Goal: Task Accomplishment & Management: Manage account settings

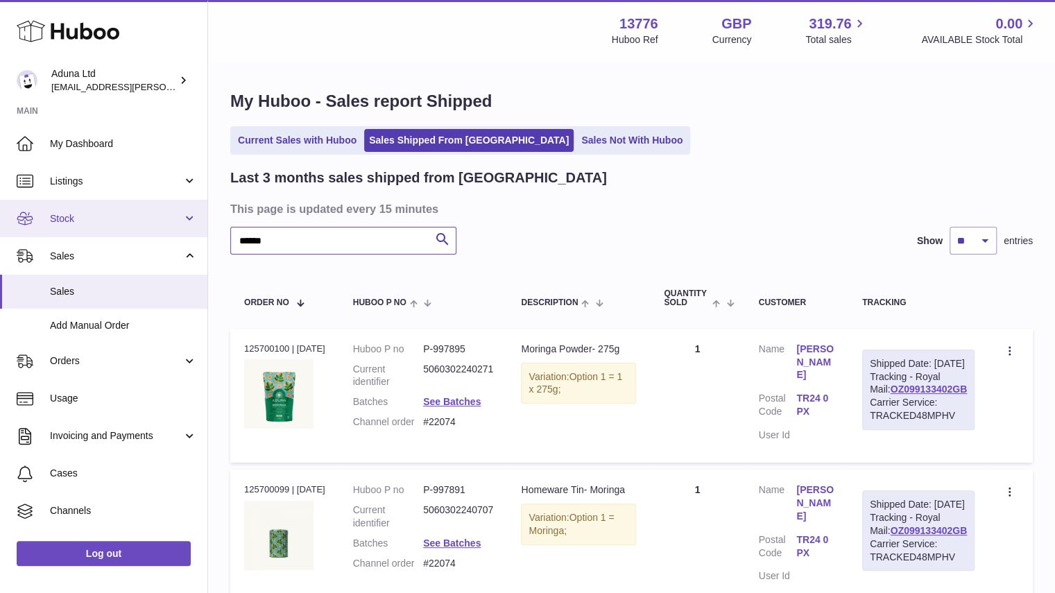
drag, startPoint x: 290, startPoint y: 229, endPoint x: 162, endPoint y: 224, distance: 127.7
paste input "text"
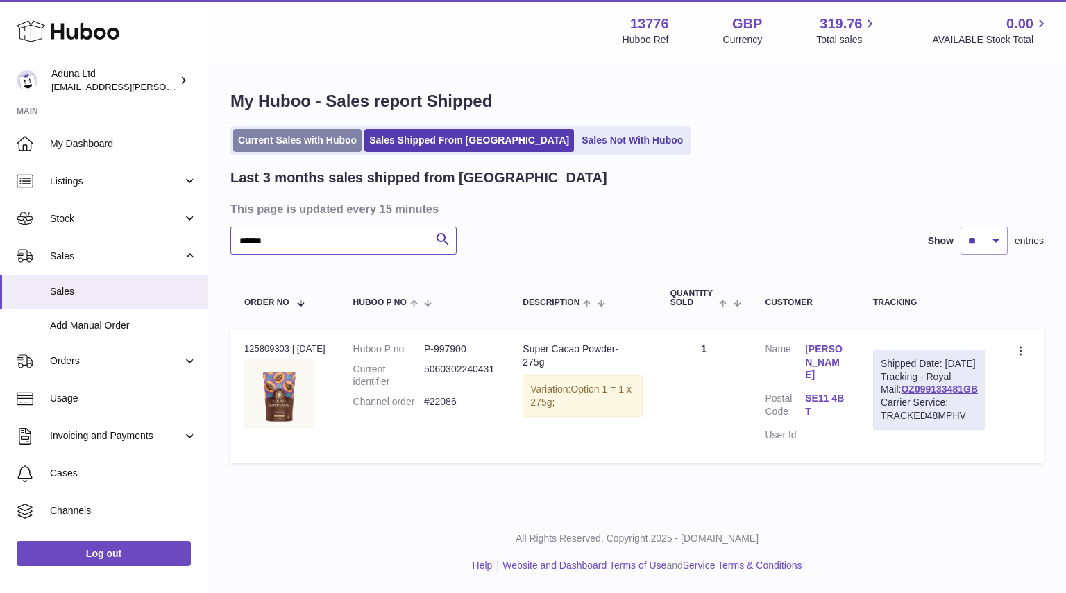
type input "******"
click at [284, 142] on link "Current Sales with Huboo" at bounding box center [297, 140] width 128 height 23
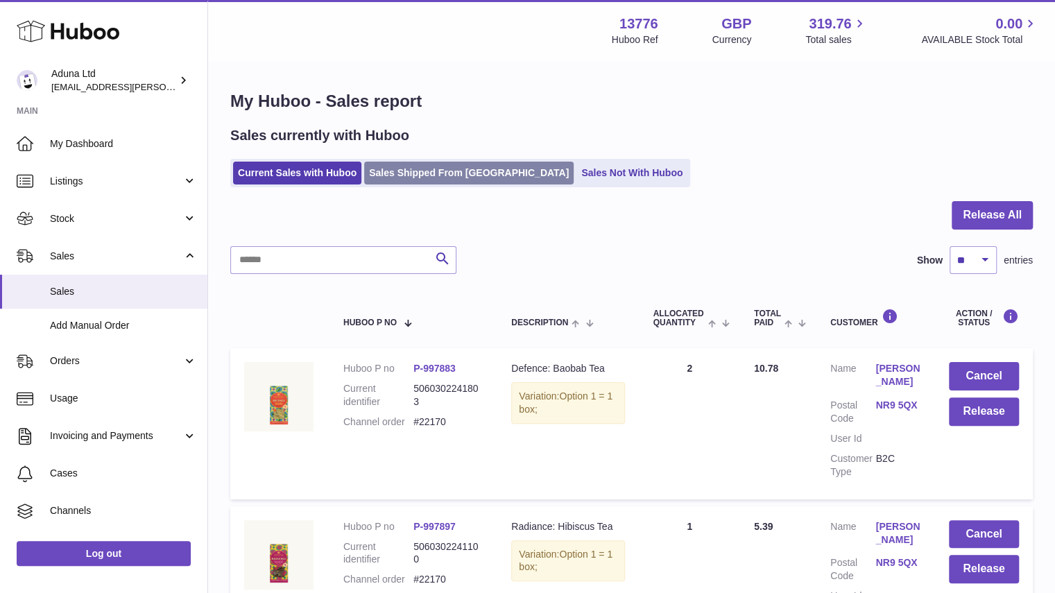
click at [437, 163] on link "Sales Shipped From [GEOGRAPHIC_DATA]" at bounding box center [469, 173] width 210 height 23
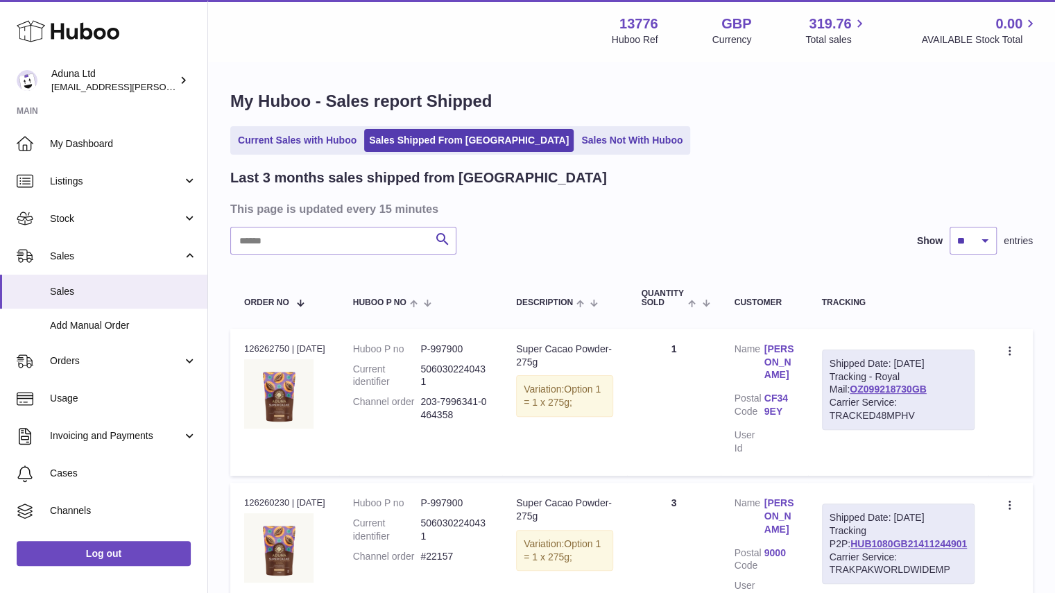
scroll to position [519, 0]
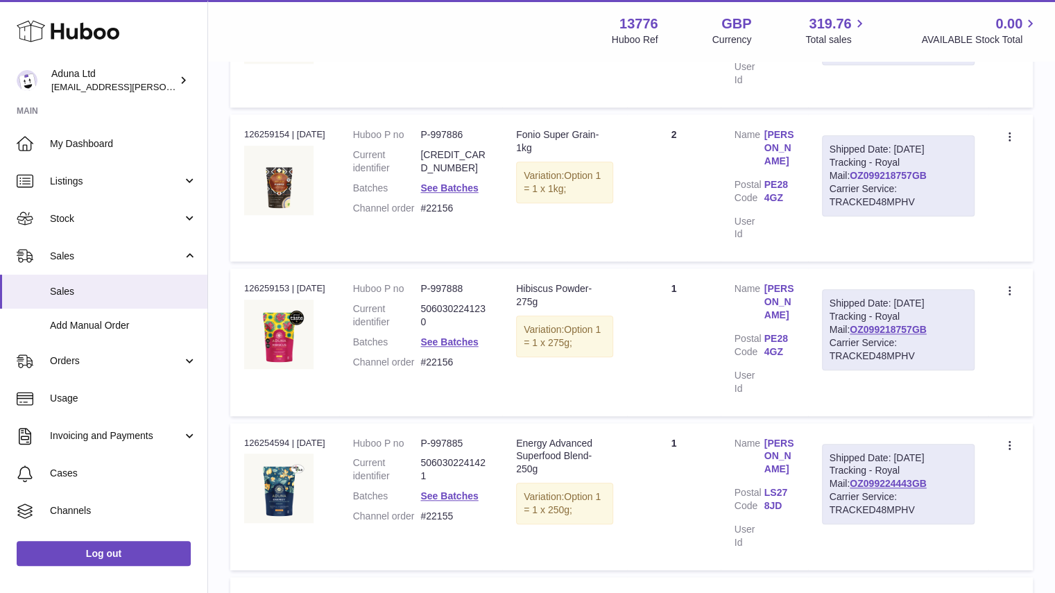
click at [898, 181] on link "OZ099218757GB" at bounding box center [888, 175] width 77 height 11
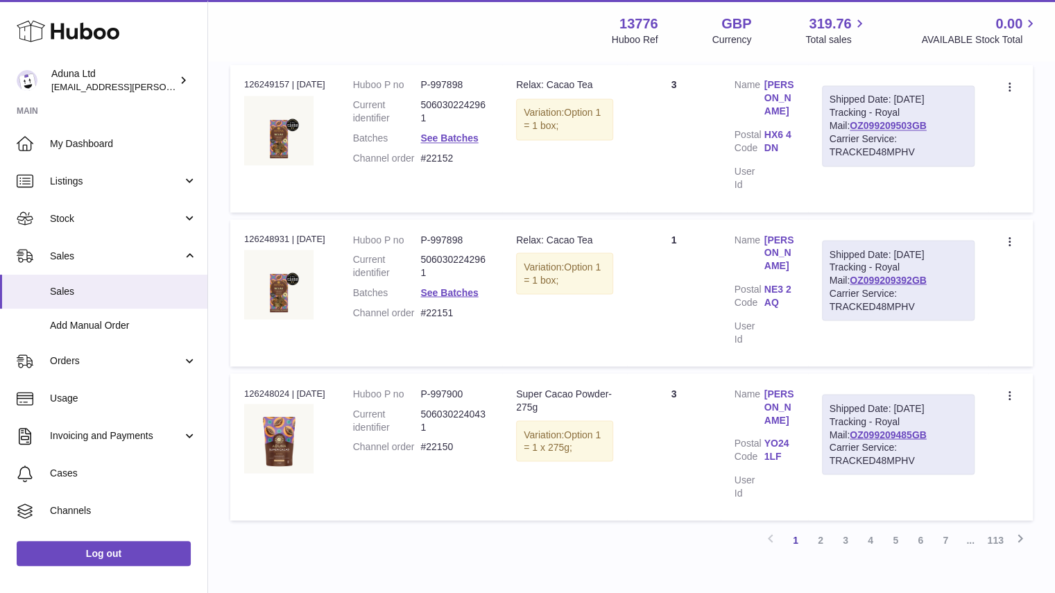
scroll to position [1341, 0]
click at [907, 434] on link "OZ099209485GB" at bounding box center [888, 432] width 77 height 11
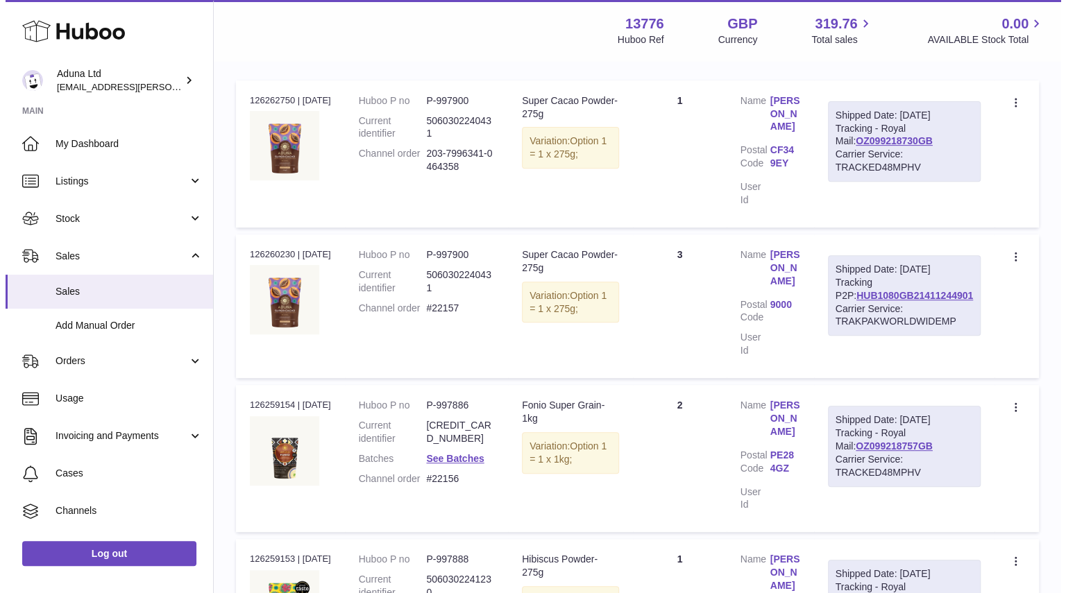
scroll to position [0, 0]
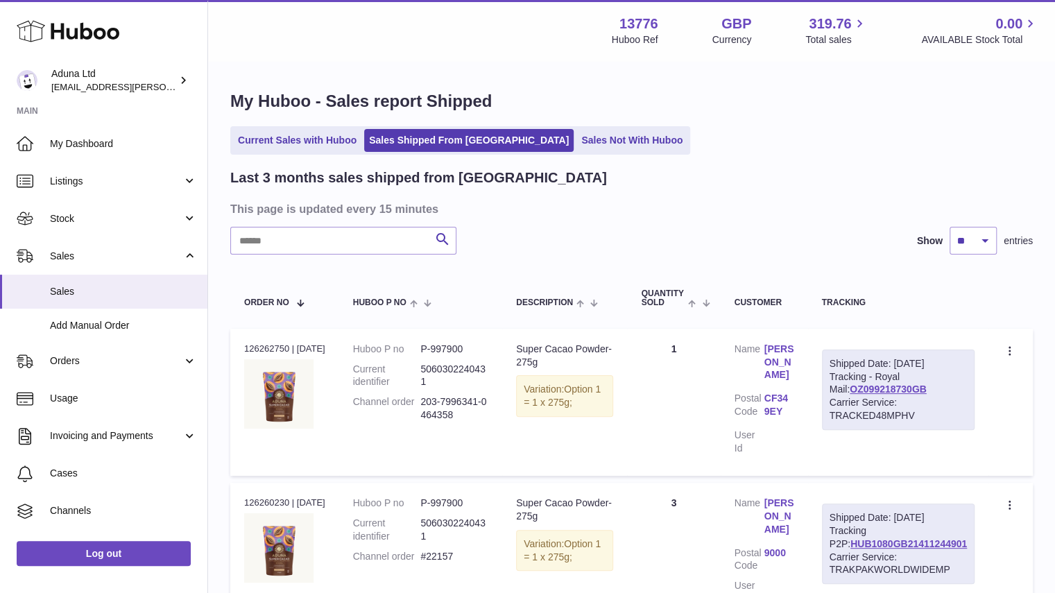
click at [332, 246] on input "text" at bounding box center [343, 241] width 226 height 28
paste input "******"
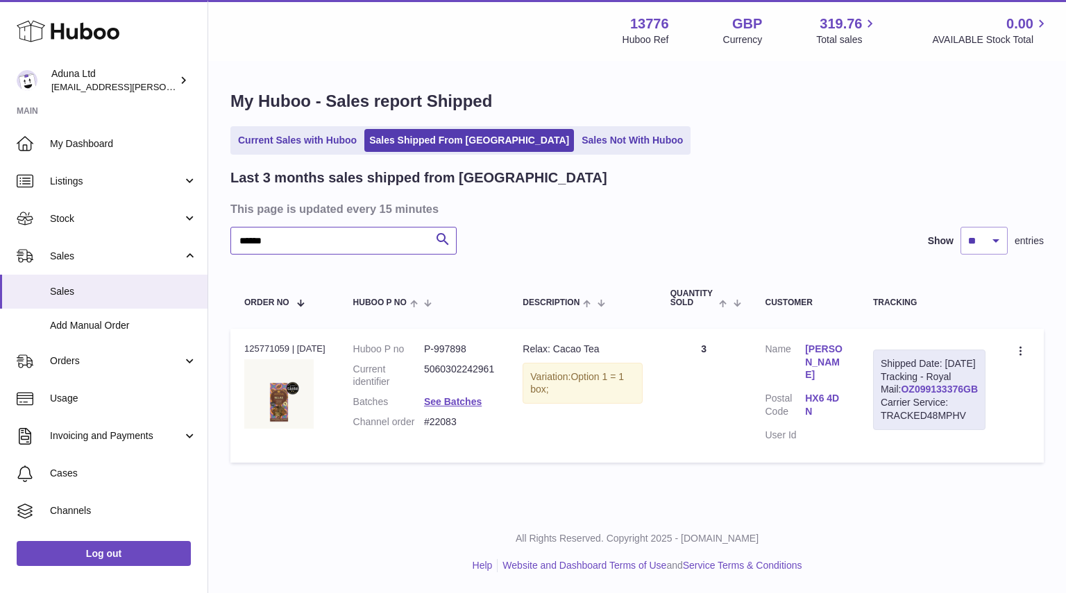
type input "******"
click at [916, 395] on link "OZ099133376GB" at bounding box center [938, 389] width 77 height 11
click at [277, 134] on link "Current Sales with Huboo" at bounding box center [297, 140] width 128 height 23
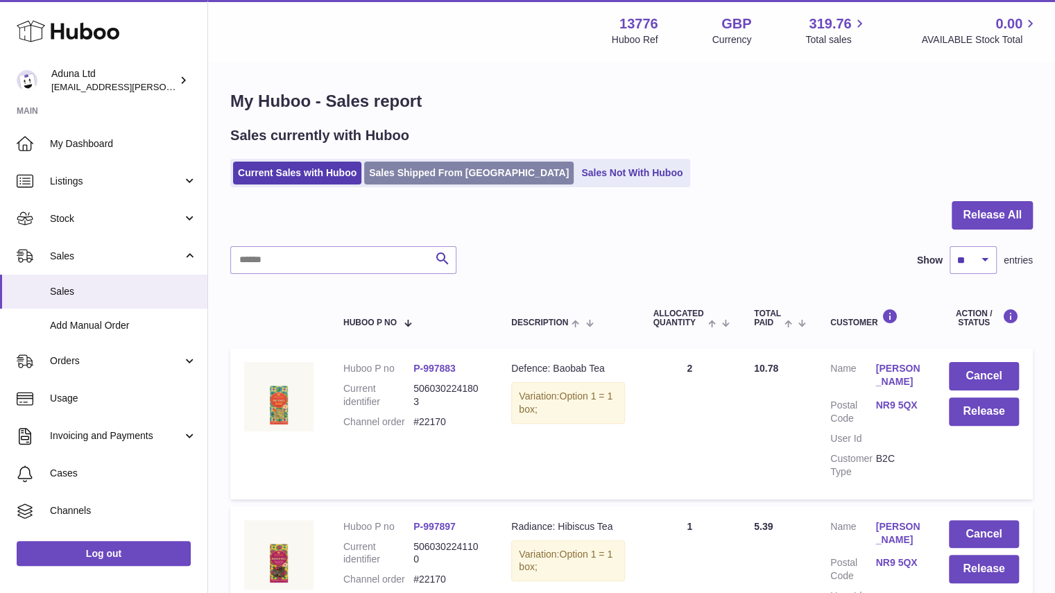
click at [458, 180] on link "Sales Shipped From [GEOGRAPHIC_DATA]" at bounding box center [469, 173] width 210 height 23
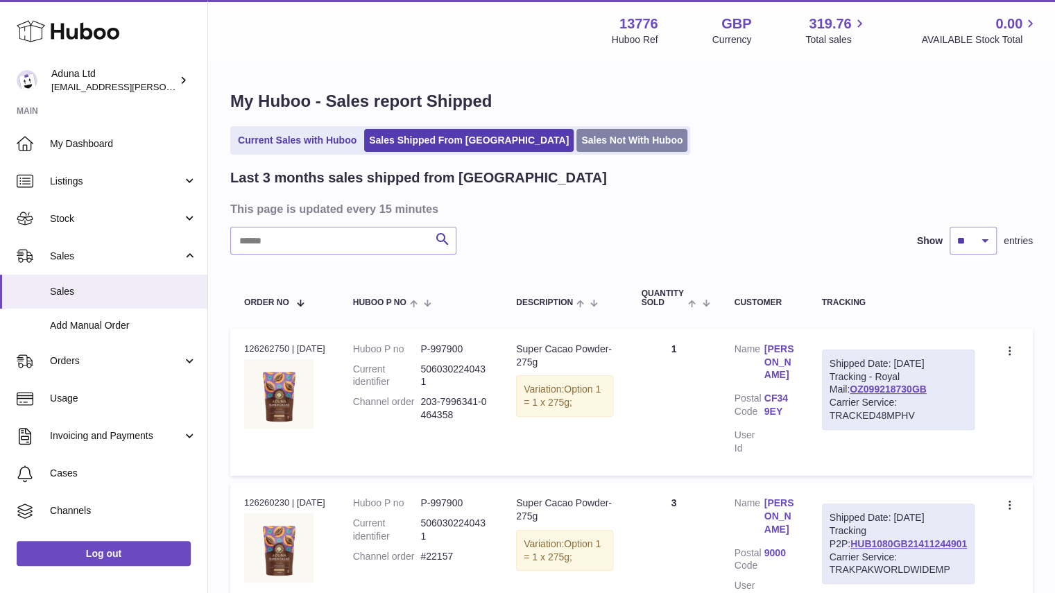
click at [577, 142] on link "Sales Not With Huboo" at bounding box center [632, 140] width 111 height 23
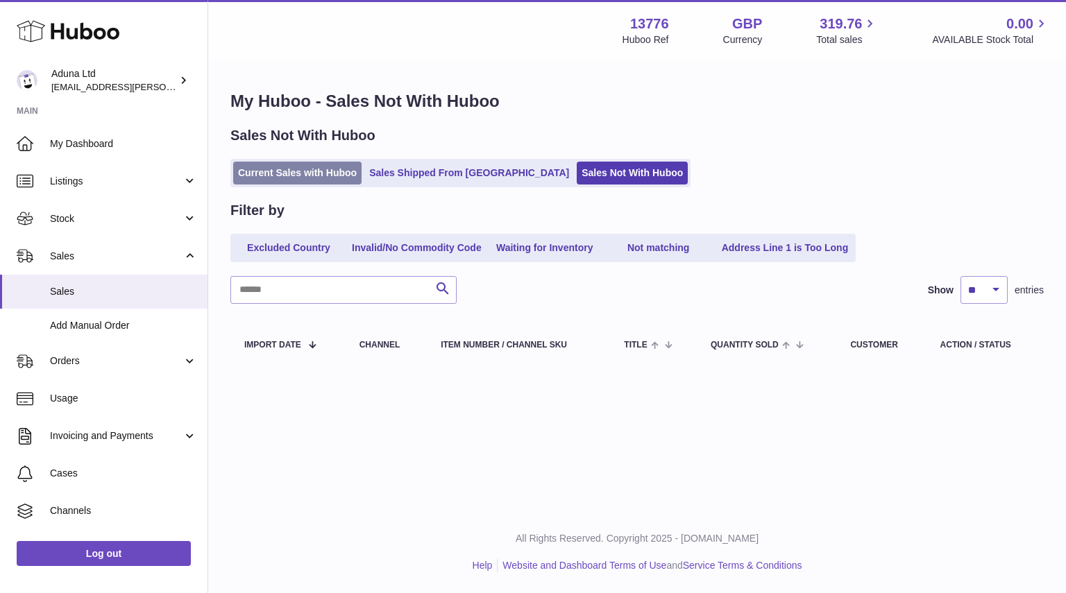
click at [285, 171] on link "Current Sales with Huboo" at bounding box center [297, 173] width 128 height 23
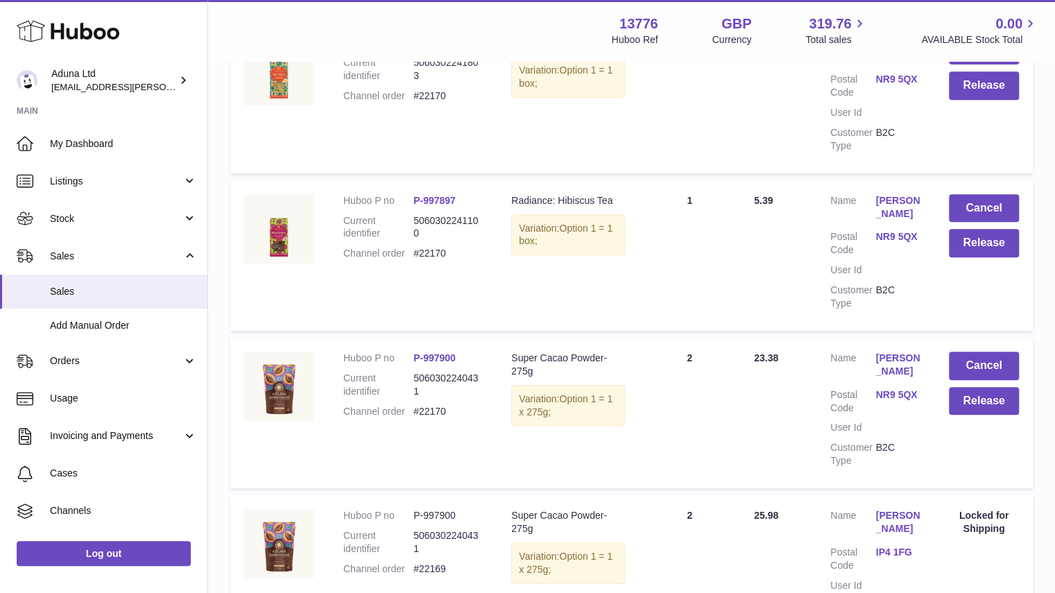
scroll to position [325, 0]
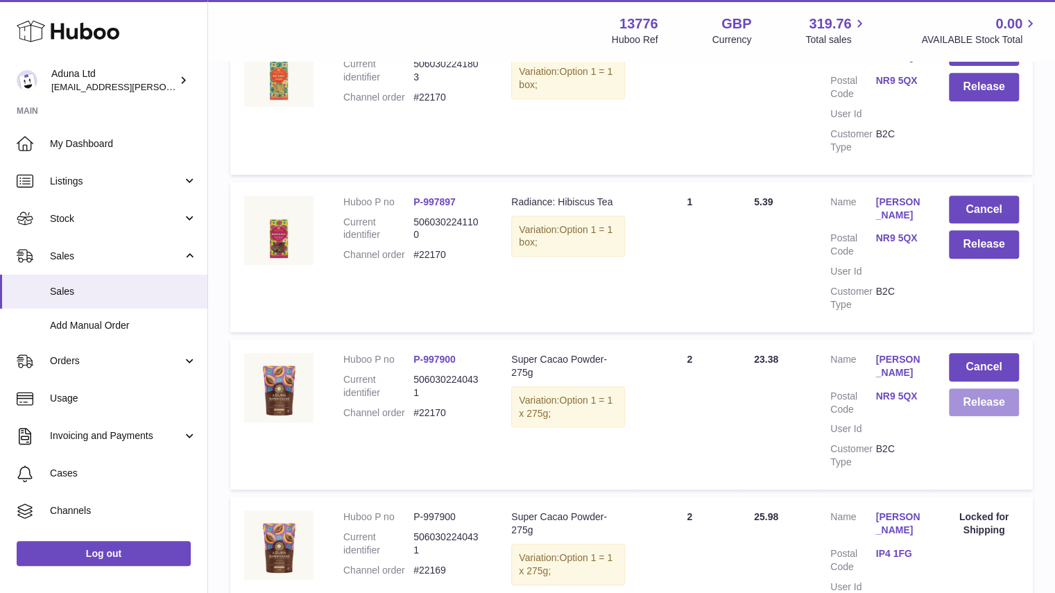
click at [979, 402] on button "Release" at bounding box center [984, 402] width 70 height 28
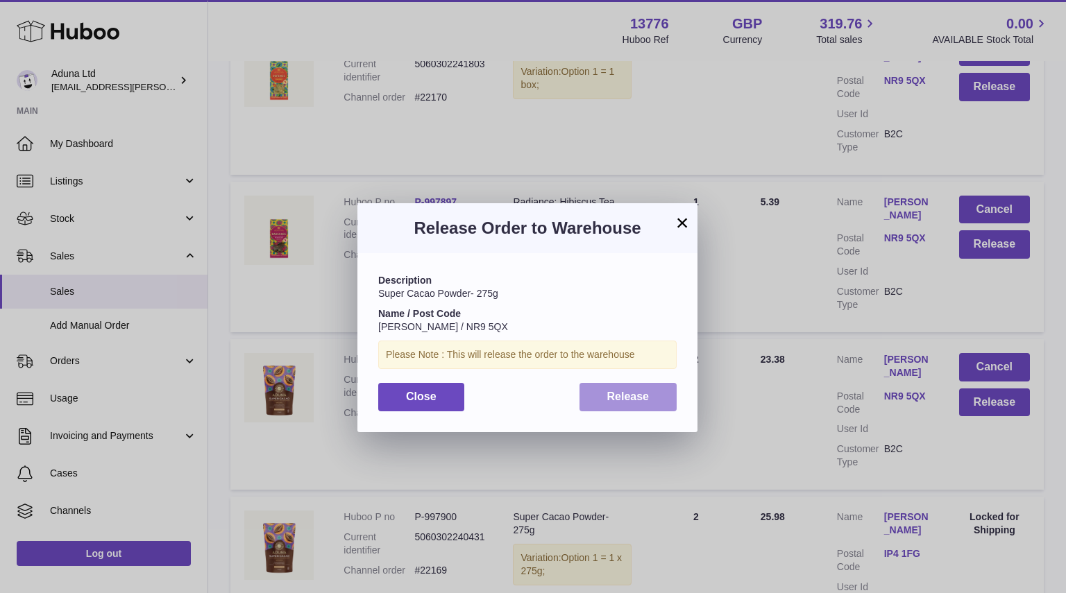
click at [665, 403] on button "Release" at bounding box center [628, 397] width 98 height 28
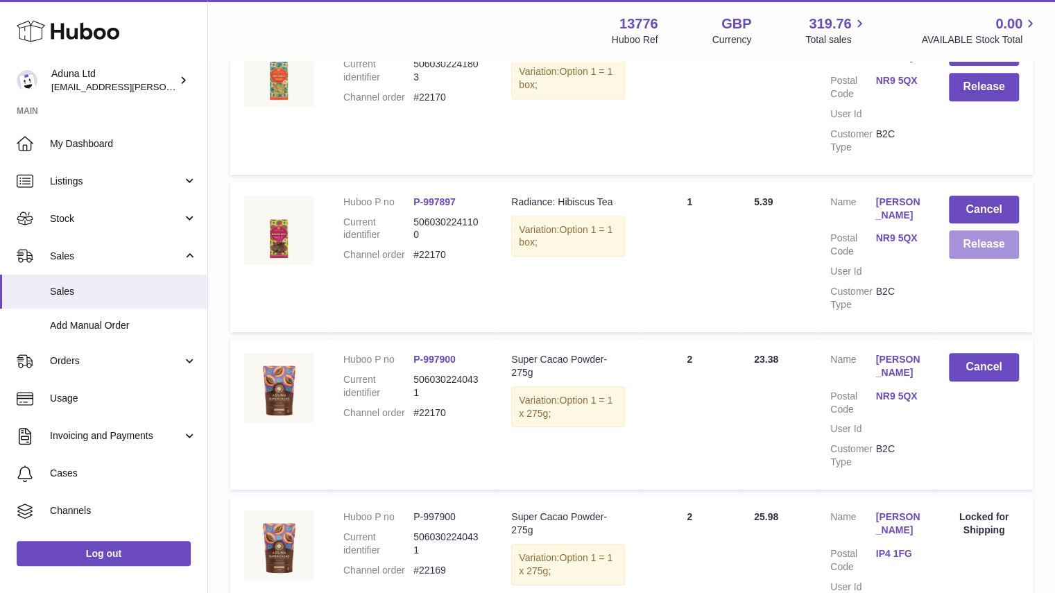
click at [971, 253] on button "Release" at bounding box center [984, 244] width 70 height 28
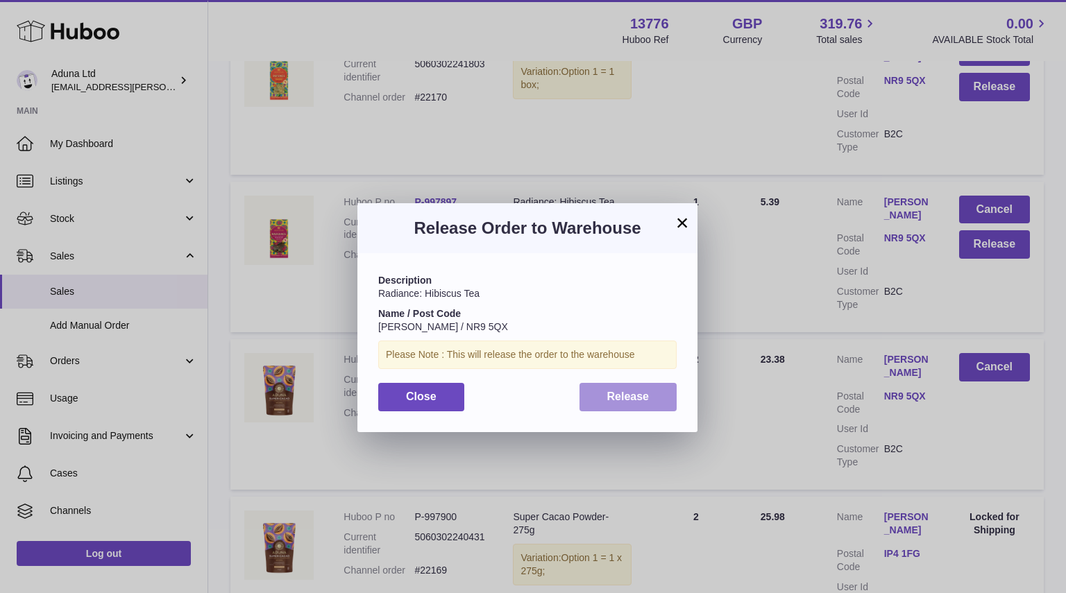
click at [630, 387] on button "Release" at bounding box center [628, 397] width 98 height 28
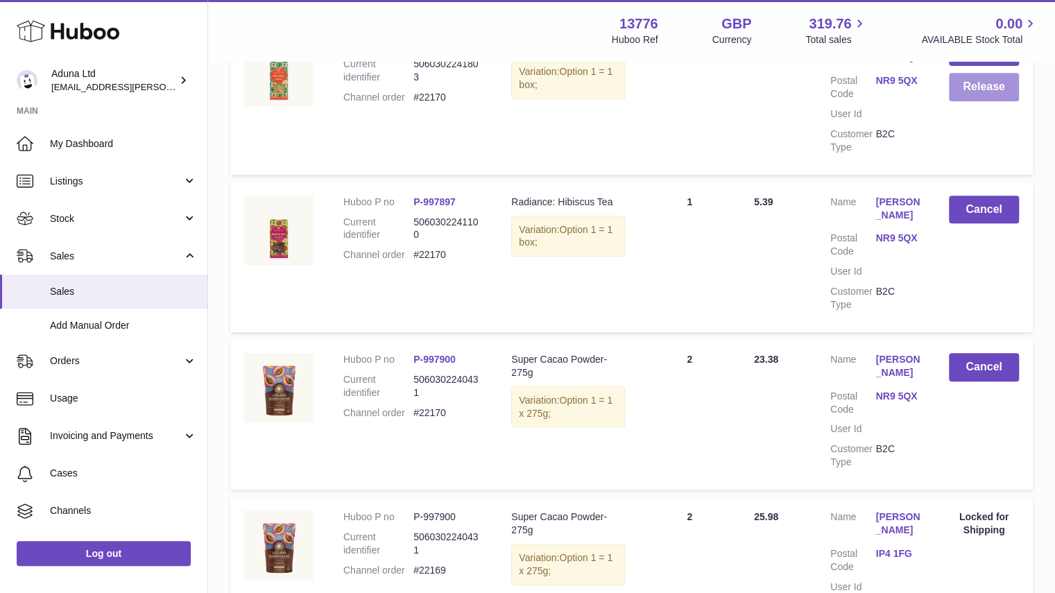
click at [964, 92] on button "Release" at bounding box center [984, 87] width 70 height 28
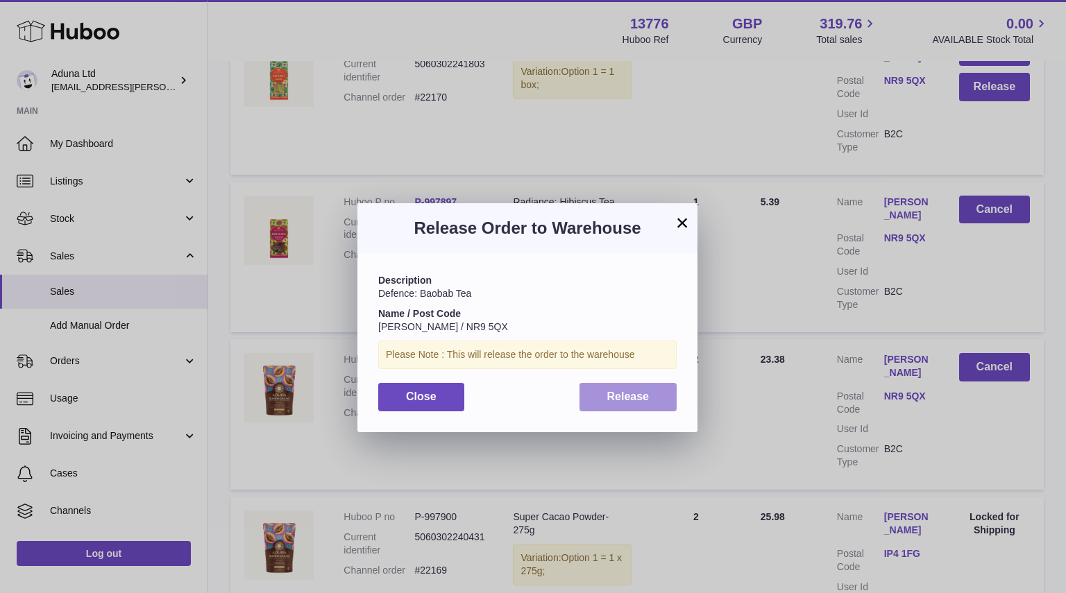
click at [660, 398] on button "Release" at bounding box center [628, 397] width 98 height 28
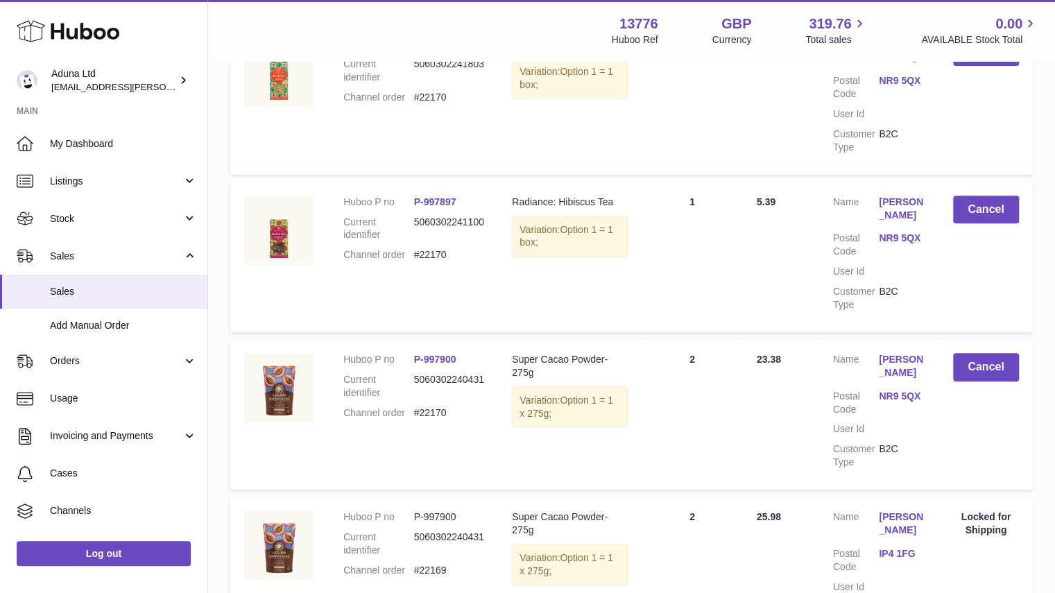
scroll to position [0, 0]
